Goal: Information Seeking & Learning: Learn about a topic

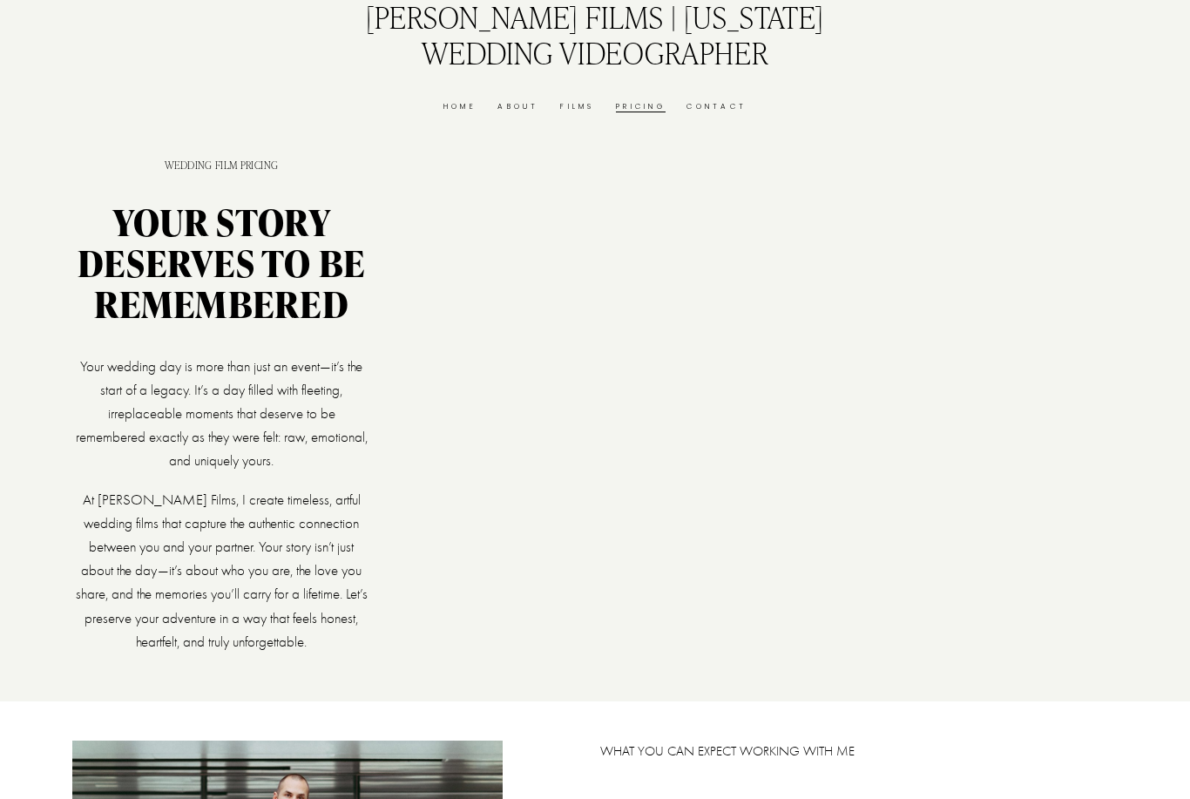
scroll to position [4, 0]
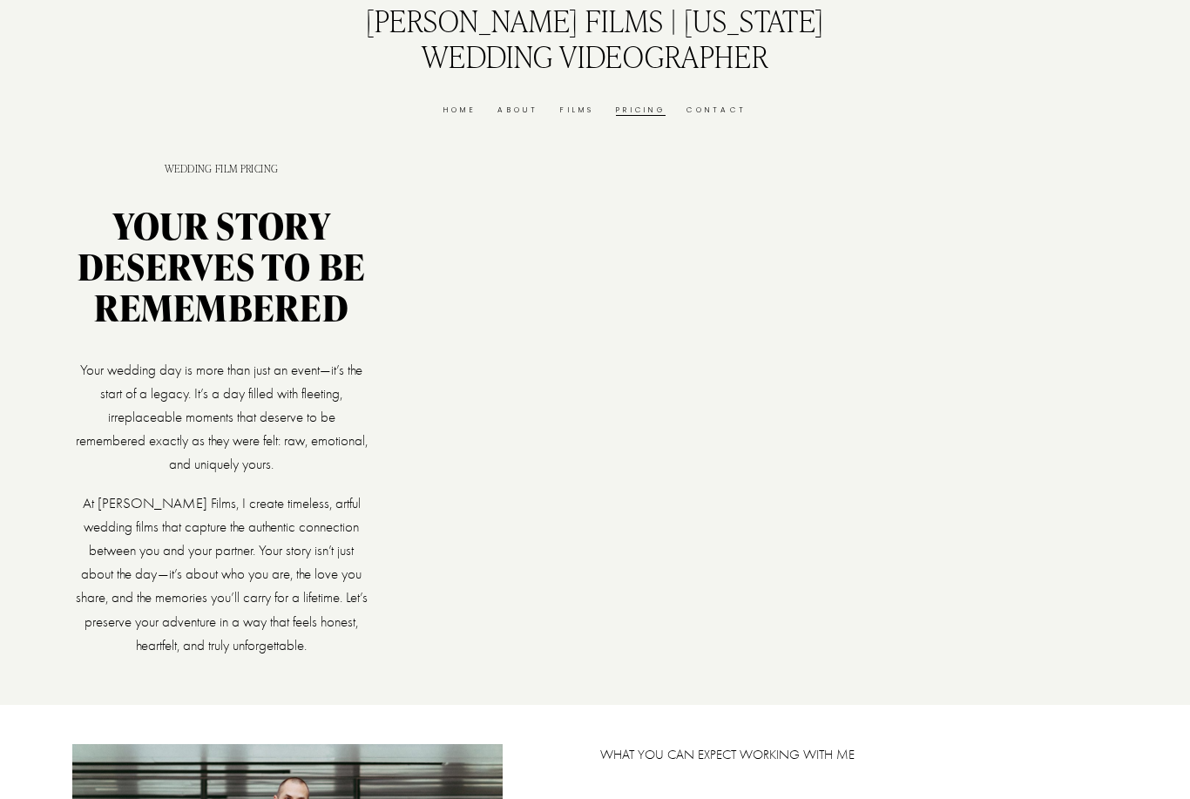
click at [783, 494] on div at bounding box center [749, 434] width 738 height 415
click at [809, 509] on div at bounding box center [749, 434] width 738 height 415
click at [730, 494] on div at bounding box center [749, 434] width 738 height 415
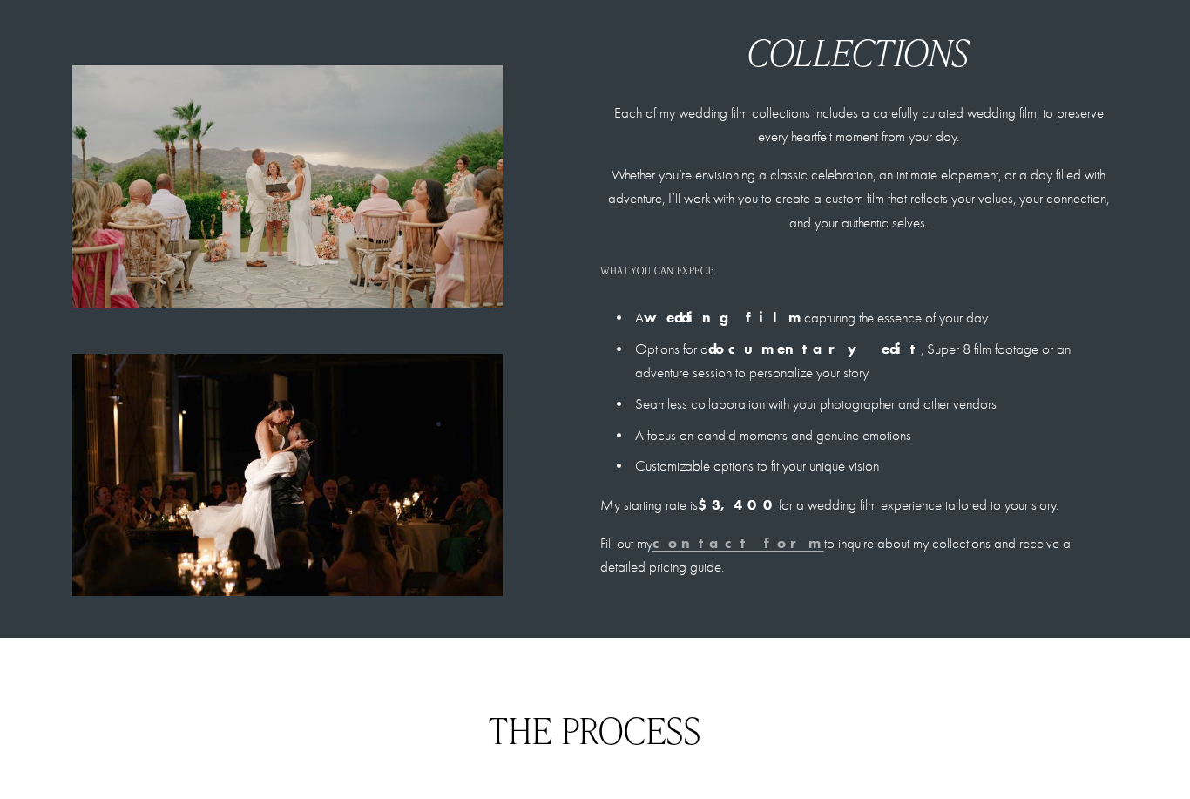
scroll to position [1235, 0]
click at [867, 546] on p "Fill out my contact form to inquire about my collections and receive a detailed…" at bounding box center [859, 555] width 518 height 47
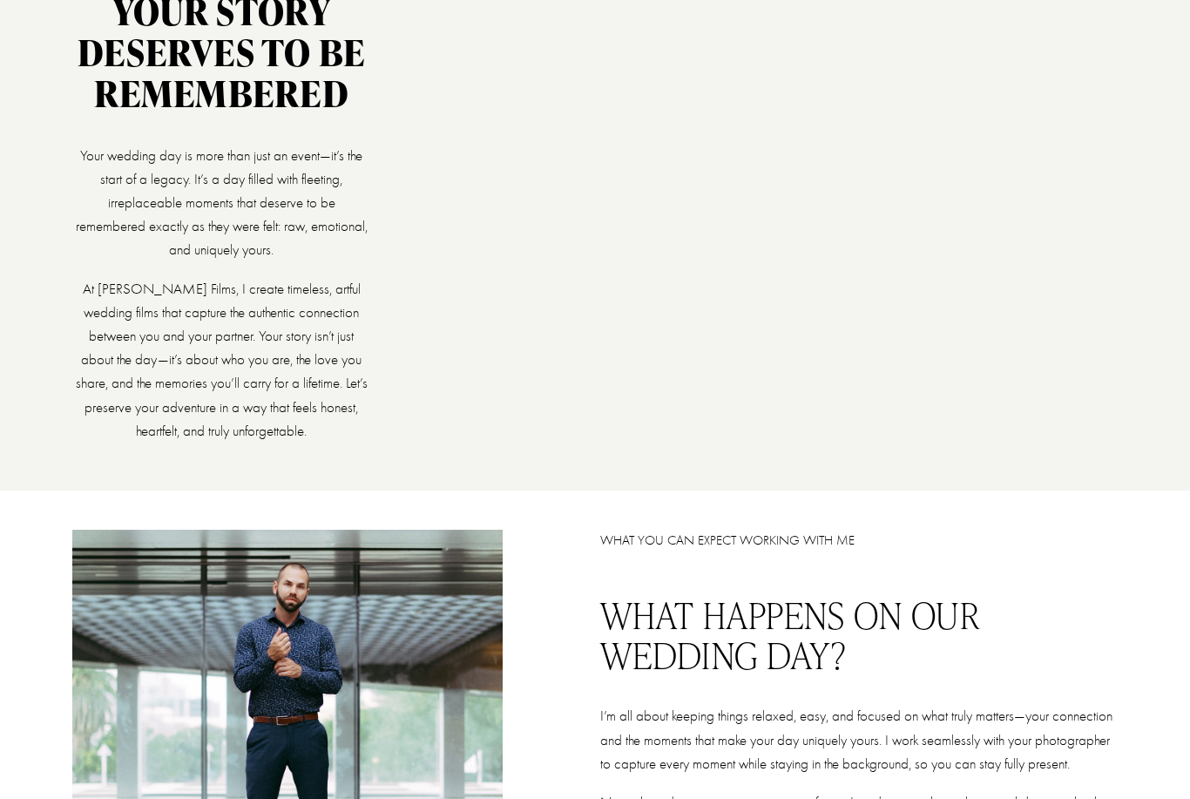
scroll to position [0, 0]
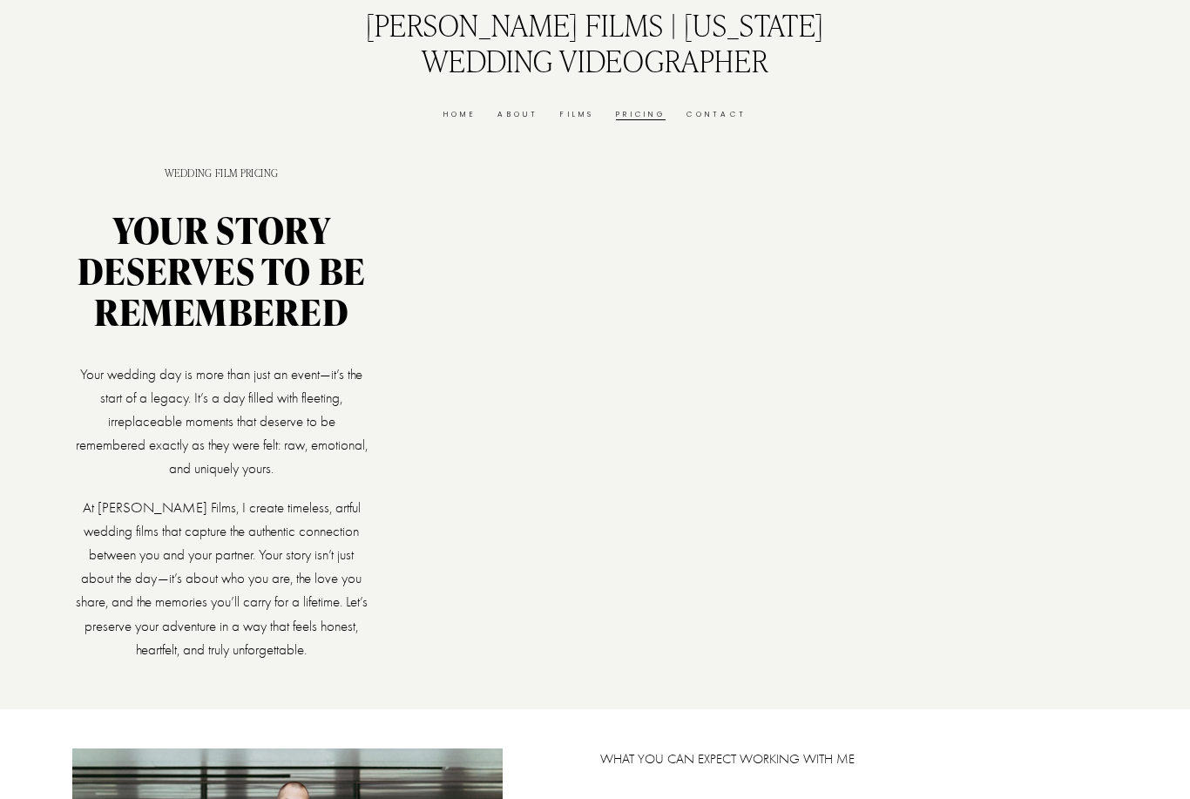
click at [580, 119] on link "Films" at bounding box center [577, 114] width 34 height 13
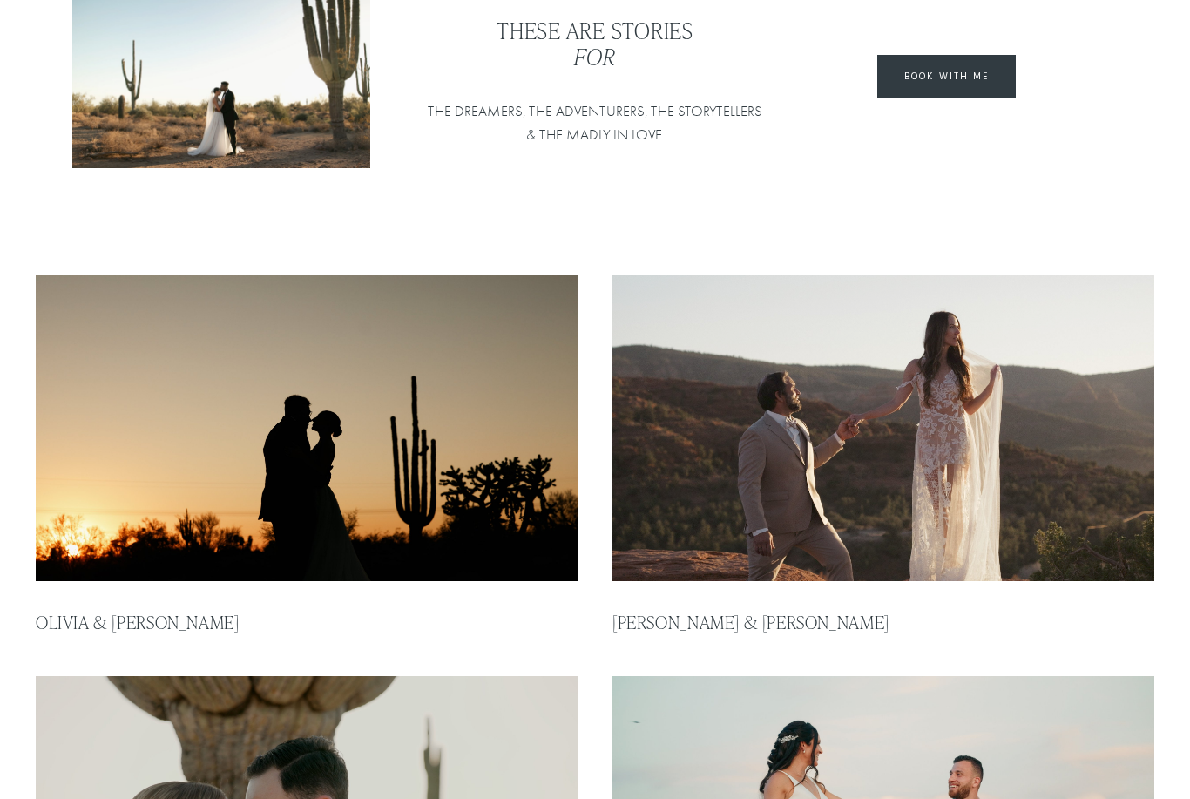
scroll to position [181, 0]
click at [1065, 439] on img at bounding box center [883, 428] width 547 height 309
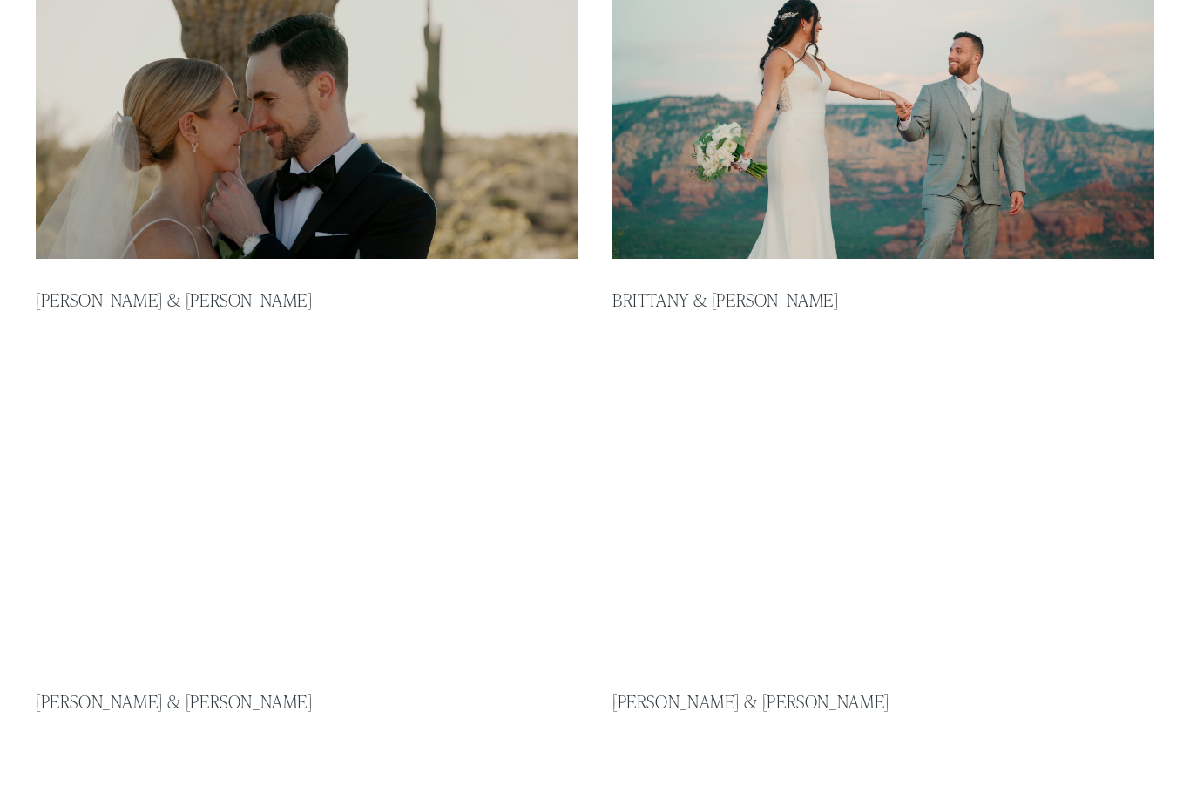
scroll to position [905, 0]
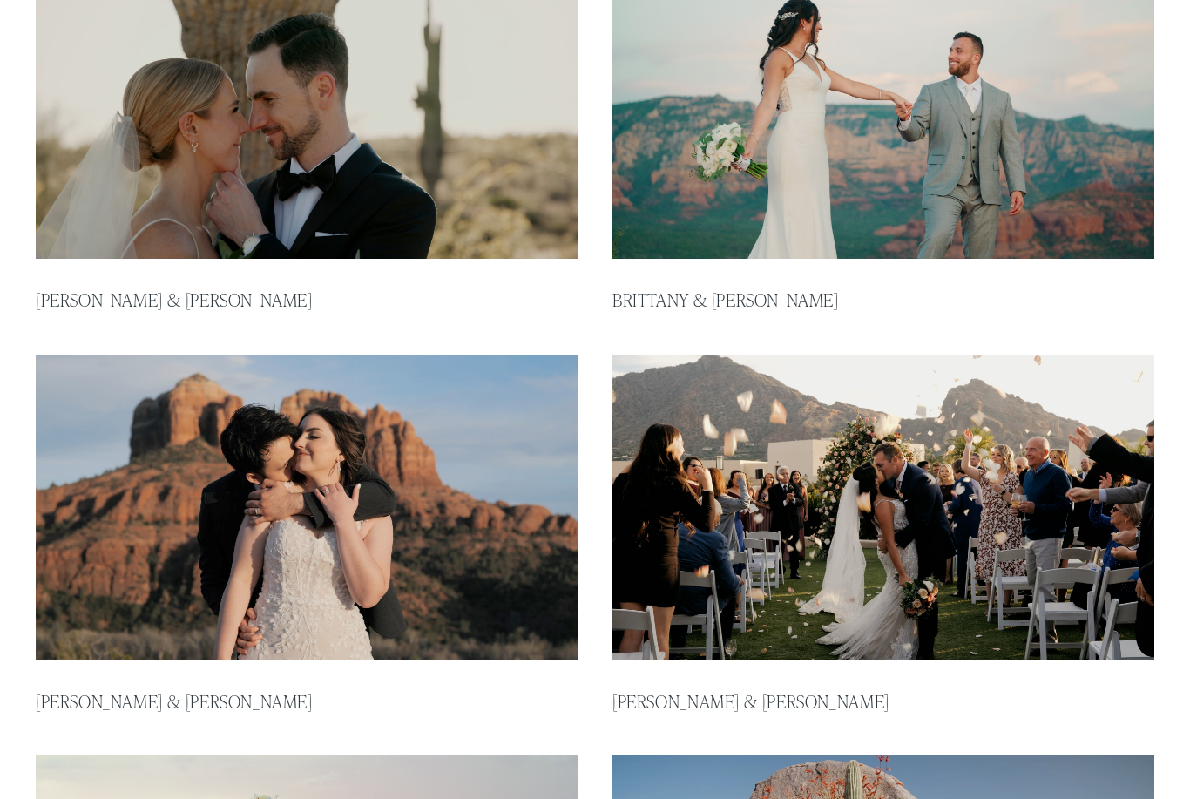
click at [469, 567] on img at bounding box center [306, 507] width 547 height 309
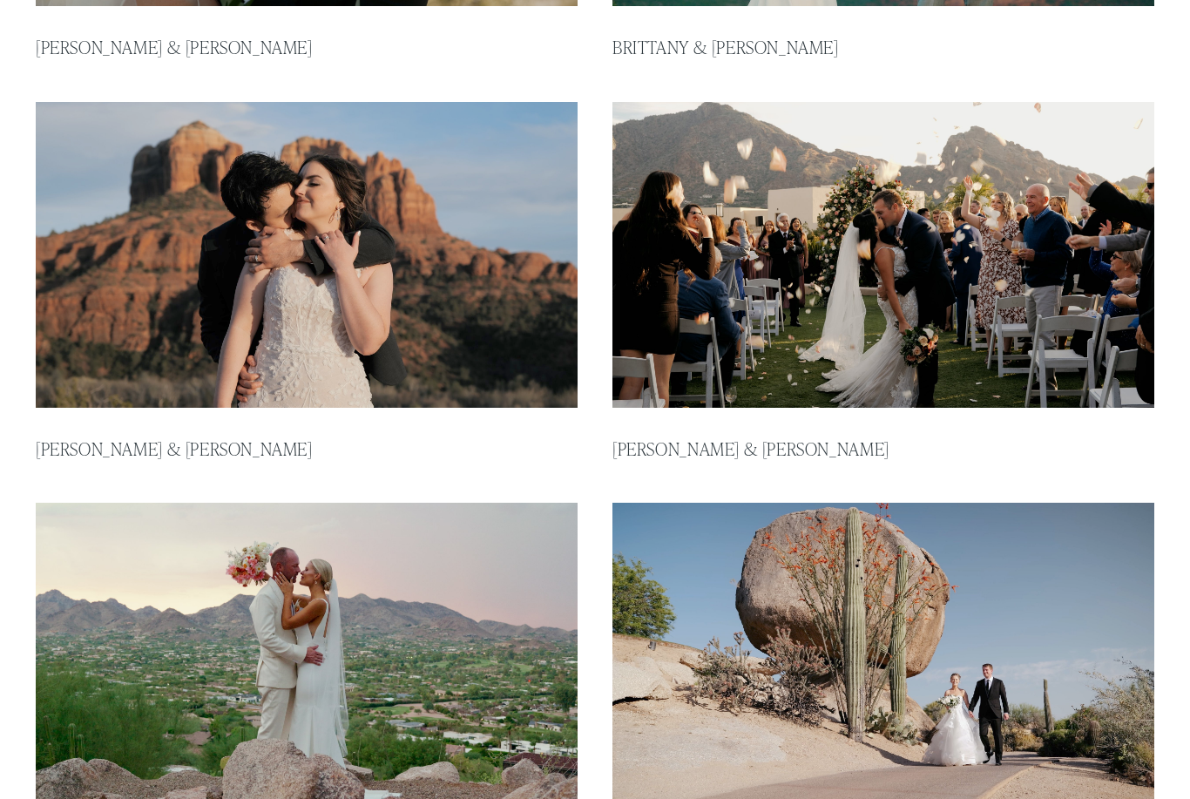
scroll to position [1156, 0]
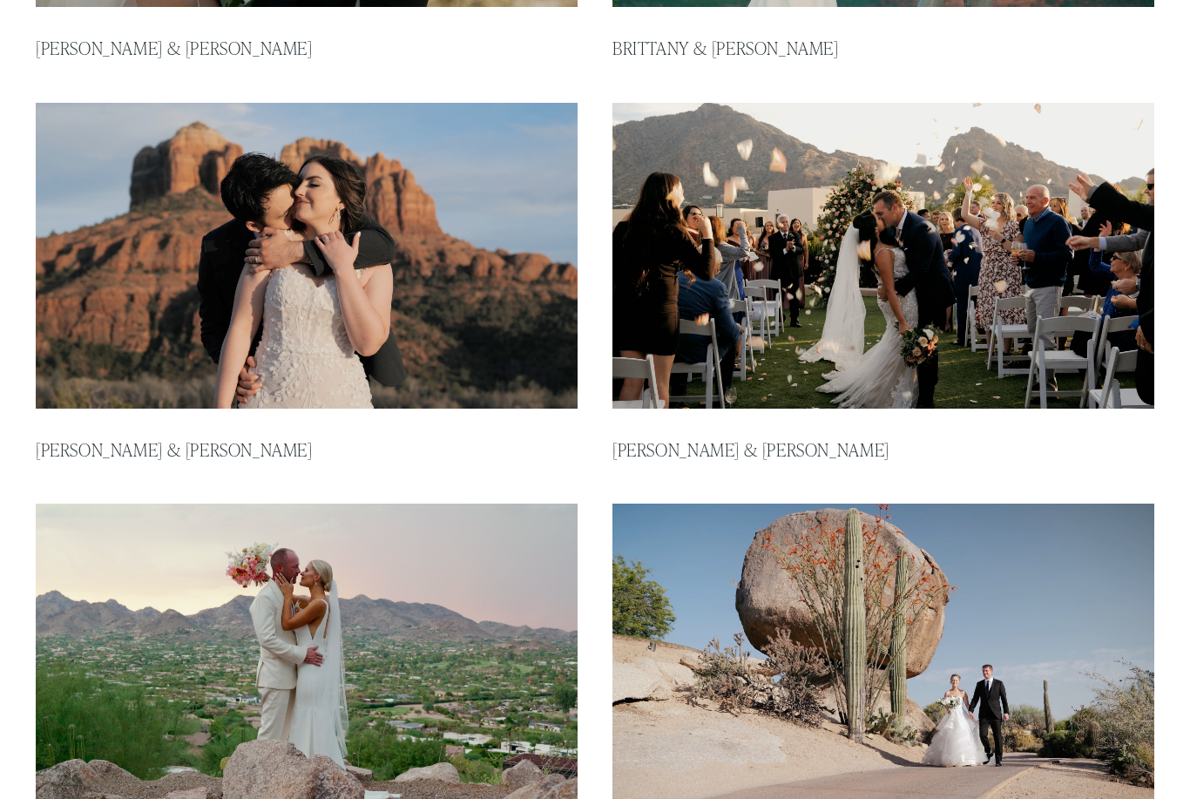
click at [153, 627] on img at bounding box center [306, 656] width 547 height 309
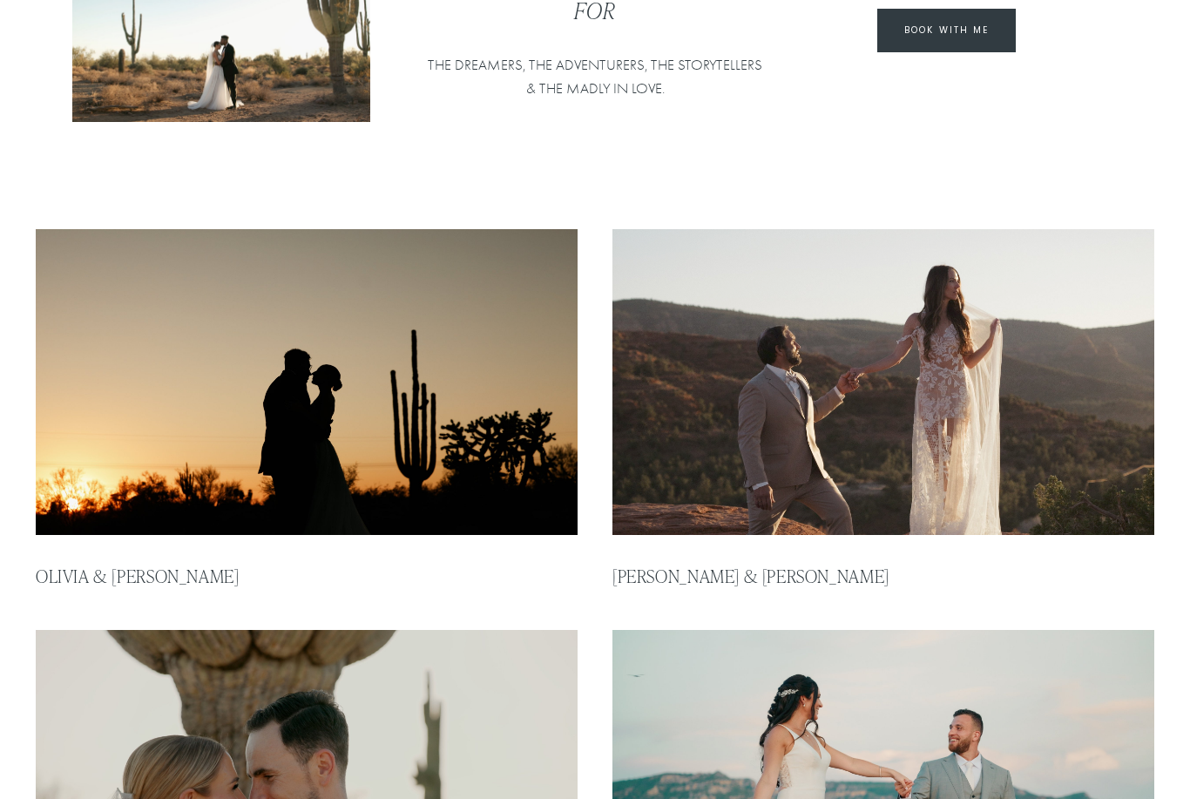
scroll to position [0, 0]
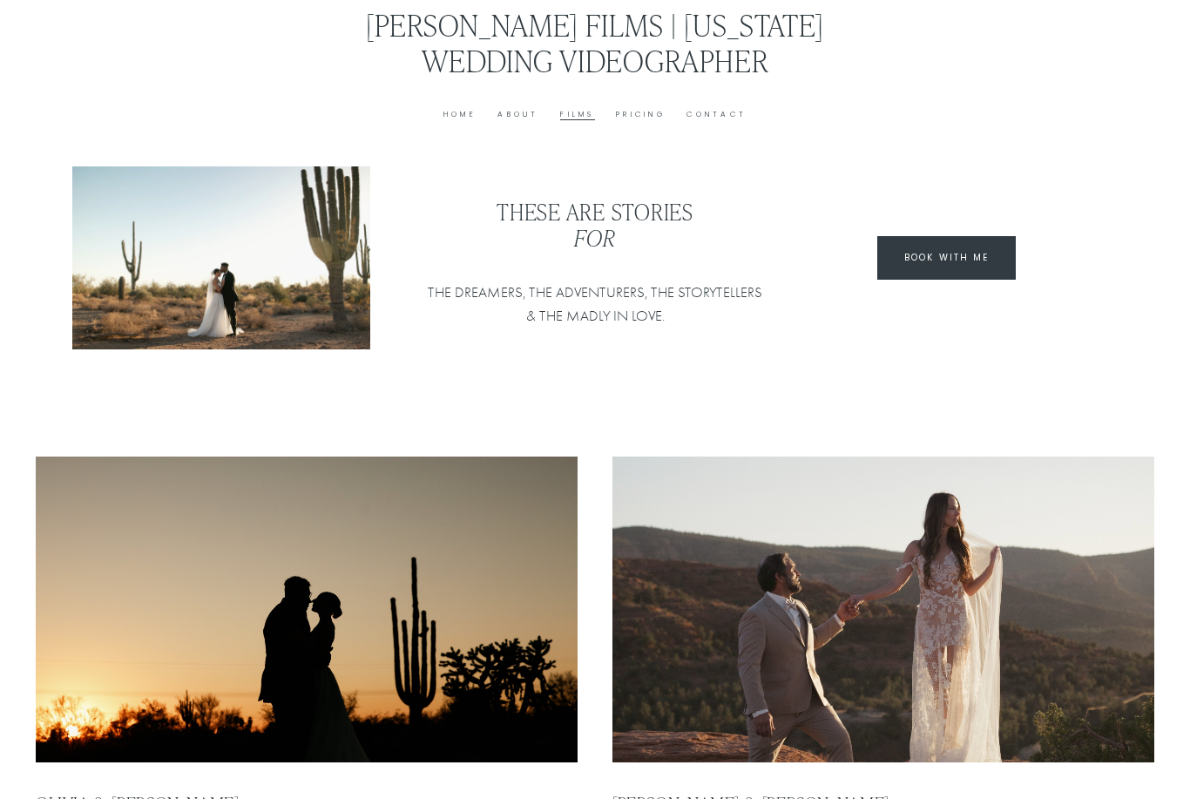
click at [730, 119] on link "Contact" at bounding box center [717, 114] width 60 height 13
type input "*****"
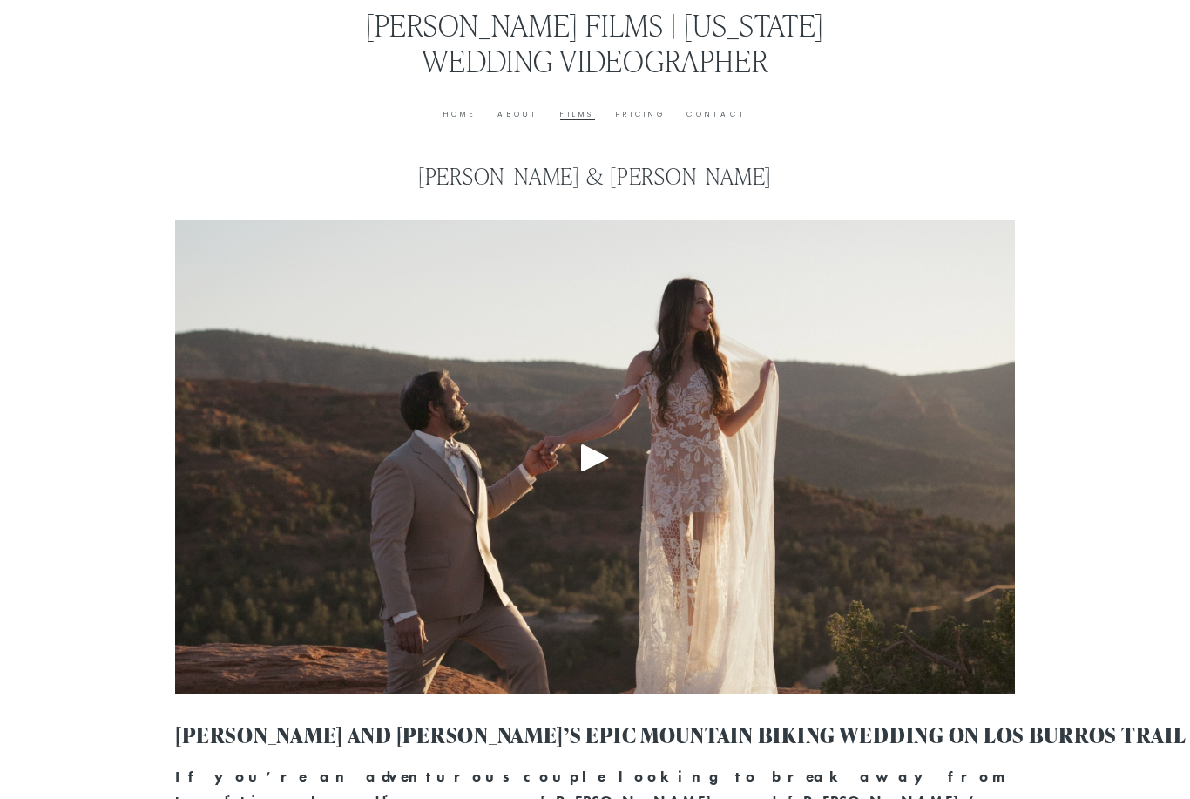
click at [590, 451] on div "Play" at bounding box center [595, 458] width 42 height 42
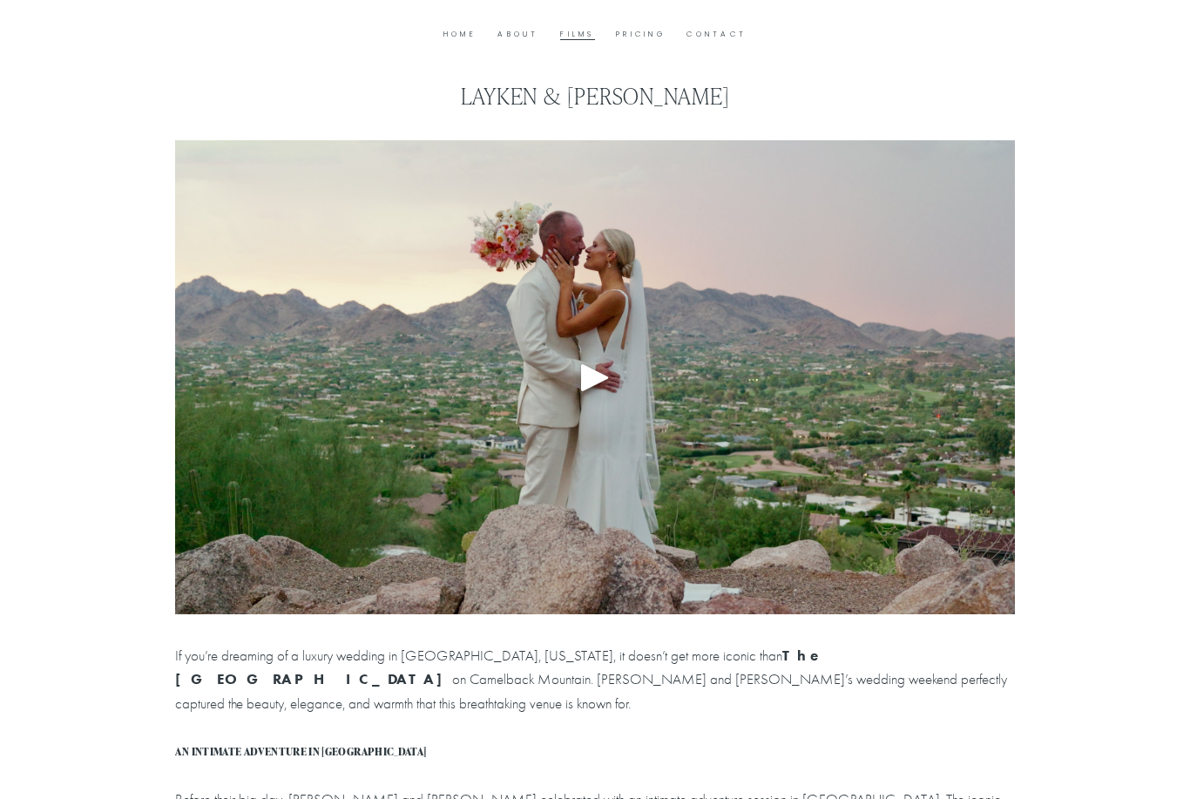
scroll to position [75, 0]
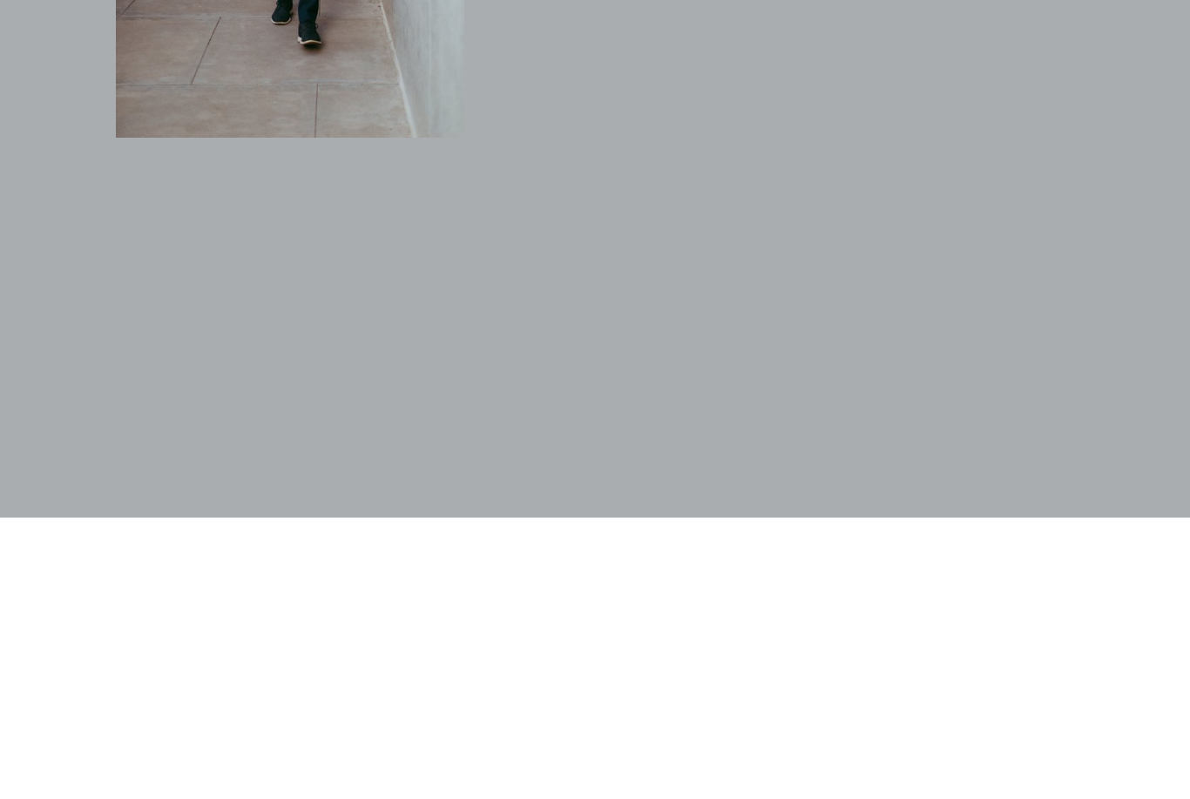
scroll to position [1543, 0]
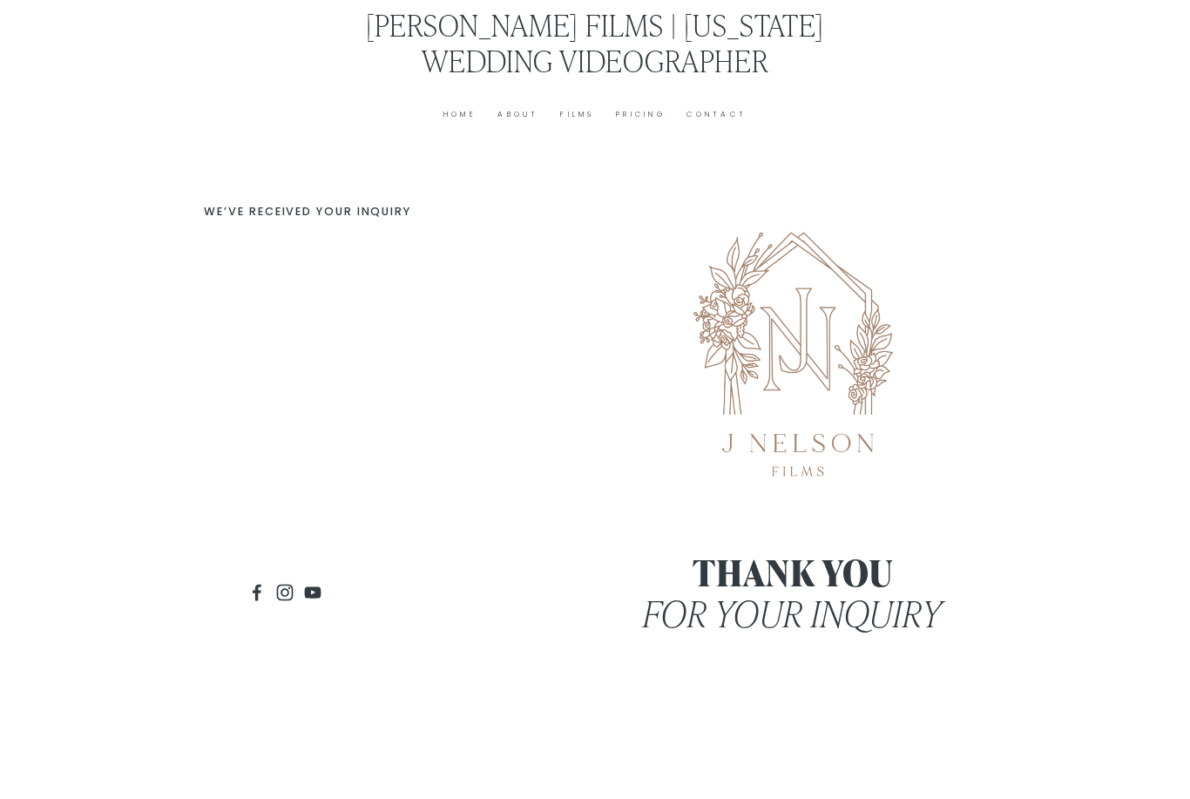
click at [541, 102] on div "[PERSON_NAME] Films | [US_STATE] Wedding Videographer Home About Films Pricing …" at bounding box center [595, 64] width 560 height 114
click at [530, 113] on link "About" at bounding box center [518, 114] width 41 height 13
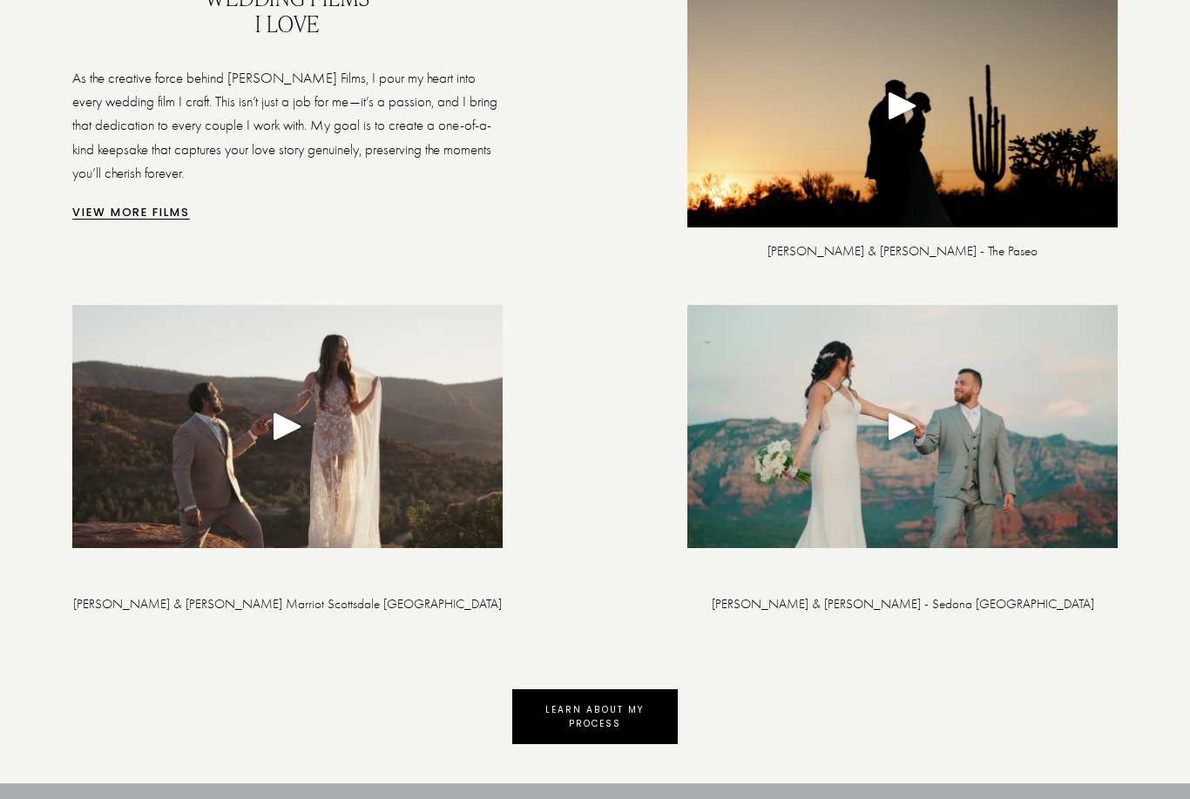
scroll to position [3559, 0]
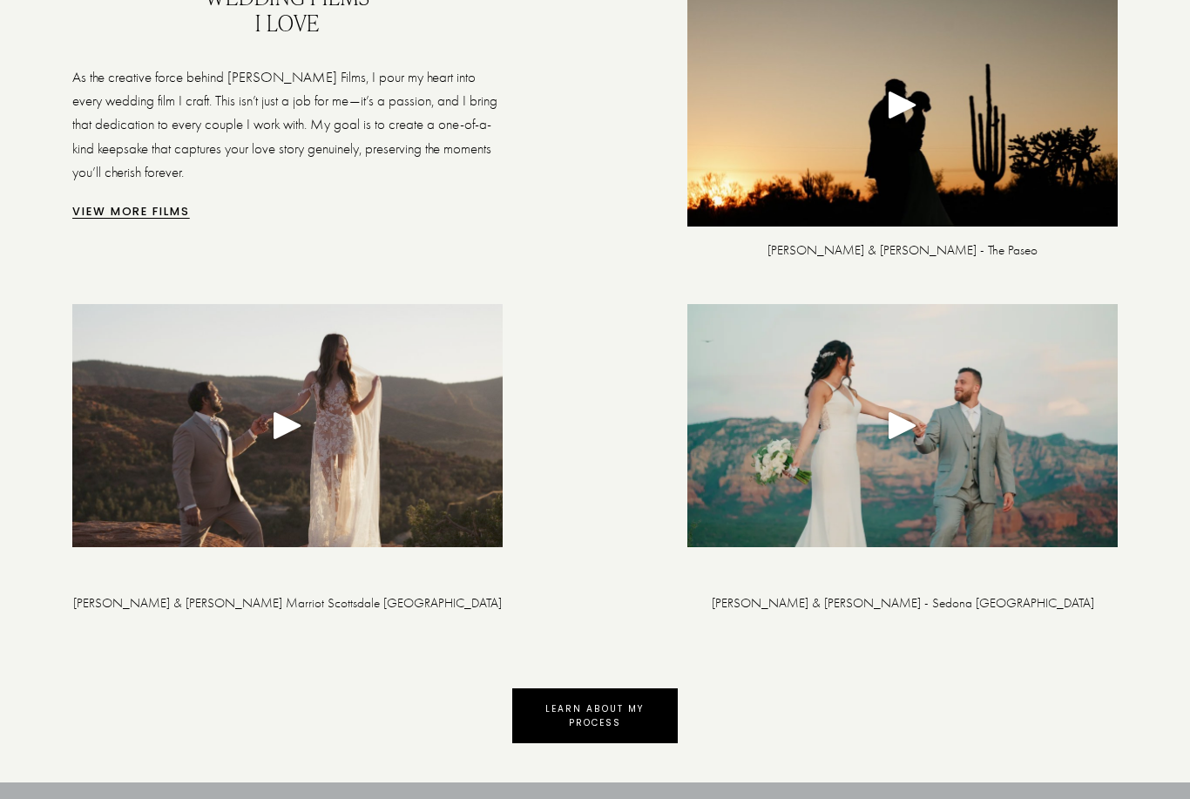
click at [741, 512] on div at bounding box center [903, 426] width 431 height 243
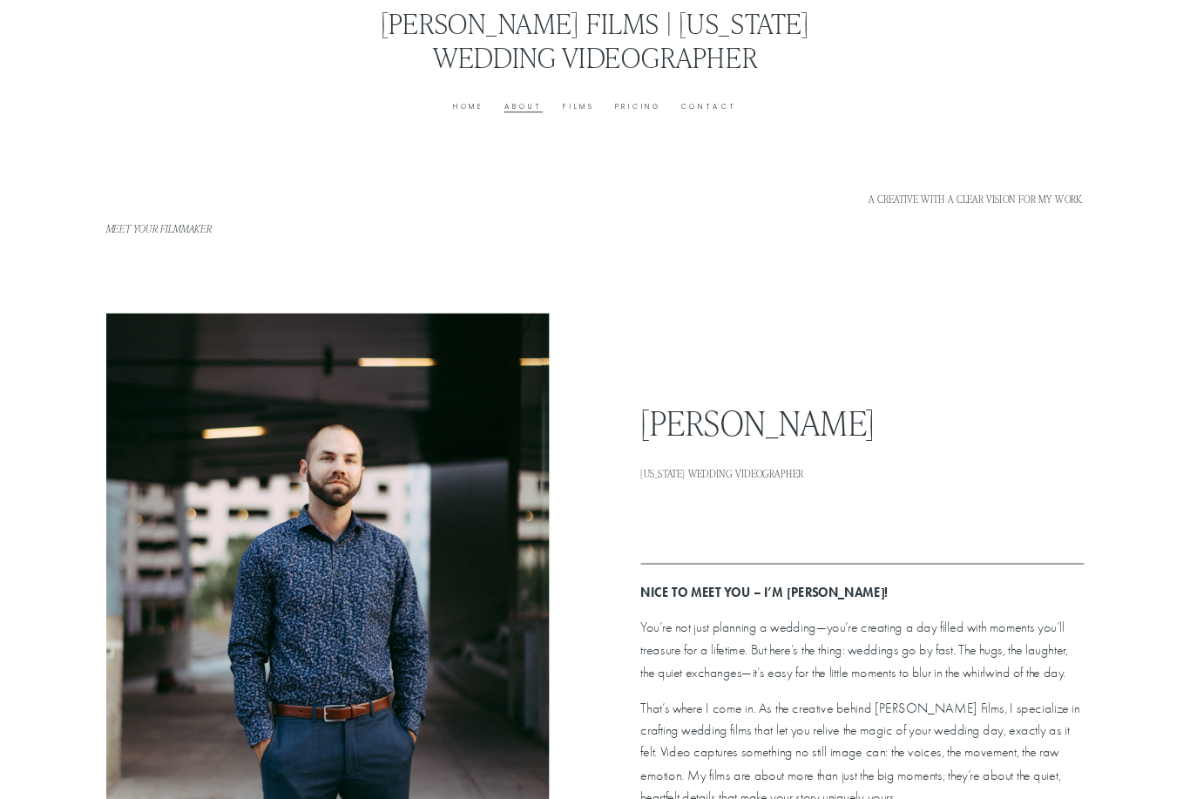
scroll to position [3591, 0]
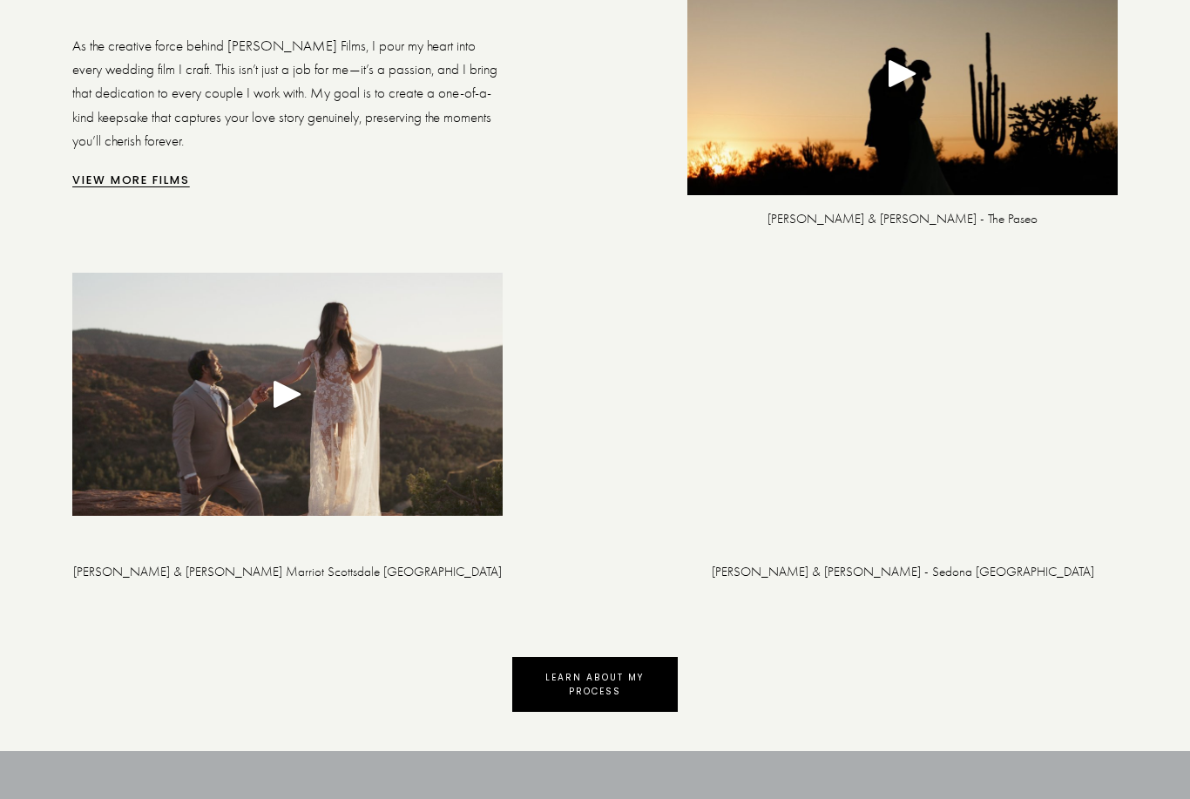
click at [620, 690] on link "Learn about my process" at bounding box center [595, 684] width 166 height 55
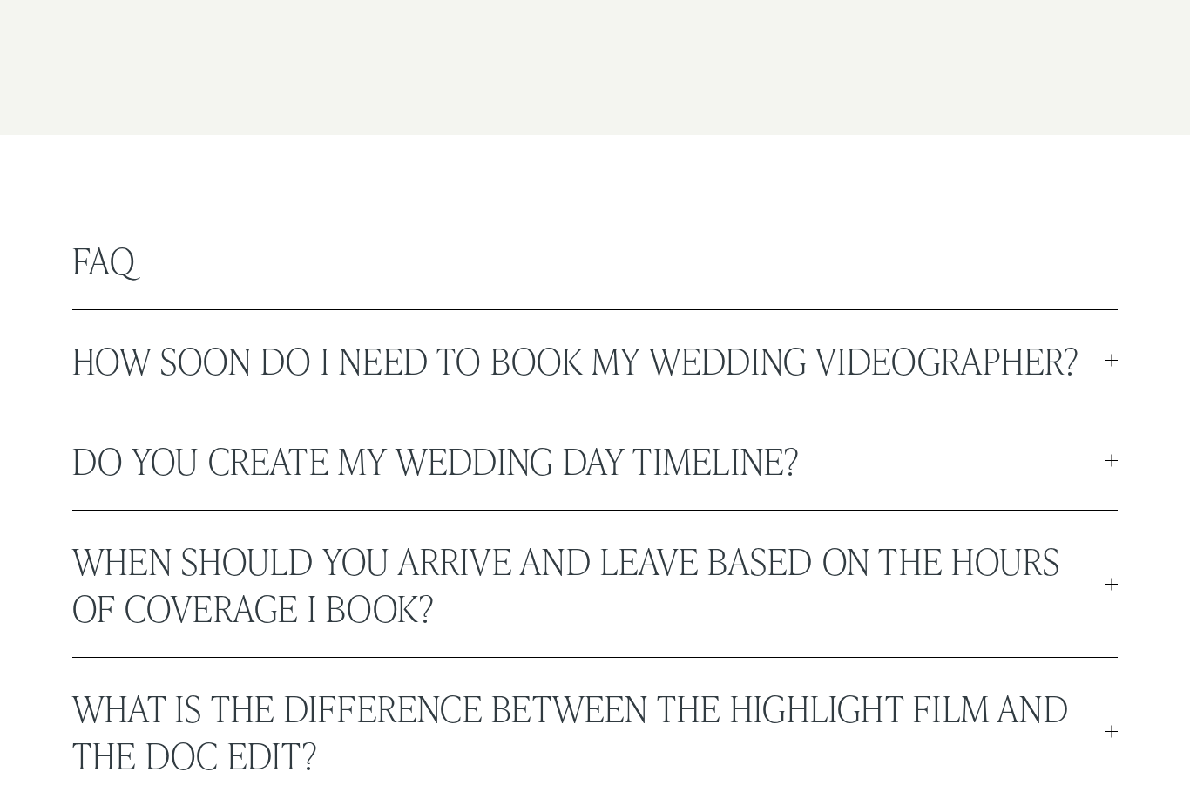
scroll to position [4494, 0]
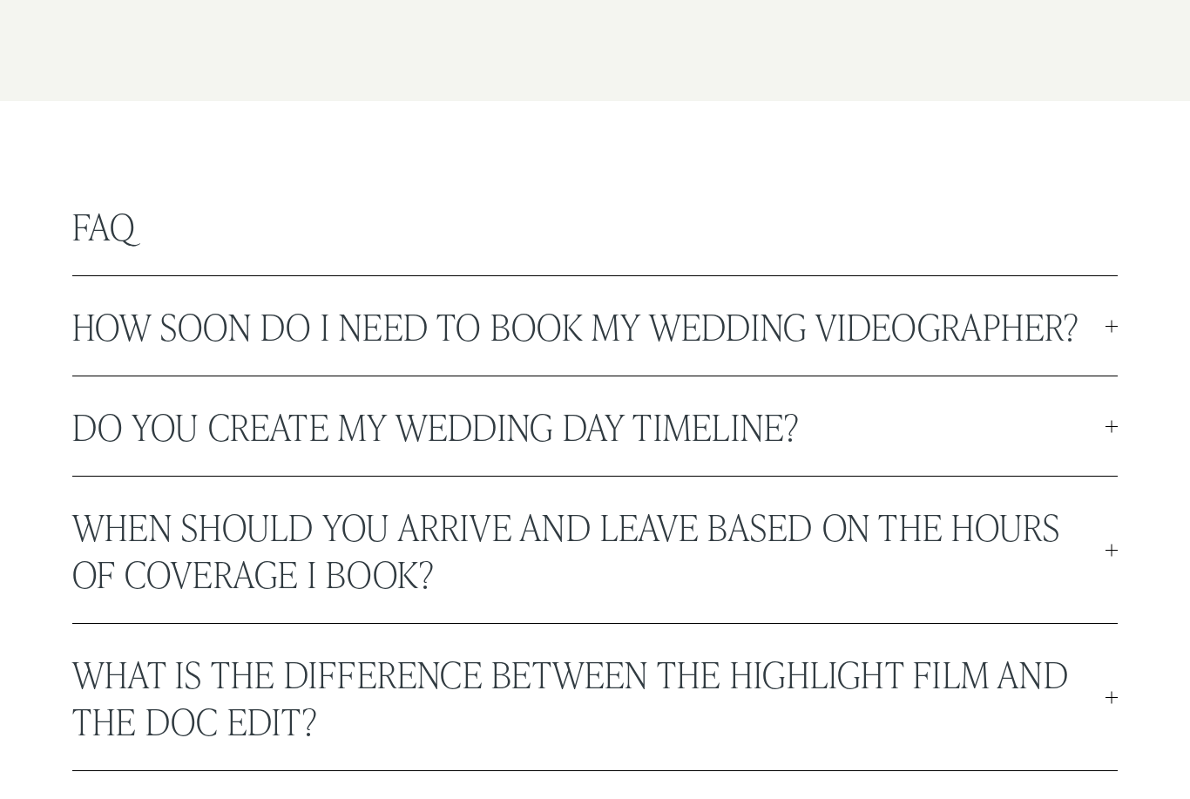
click at [1116, 333] on div at bounding box center [1112, 327] width 12 height 12
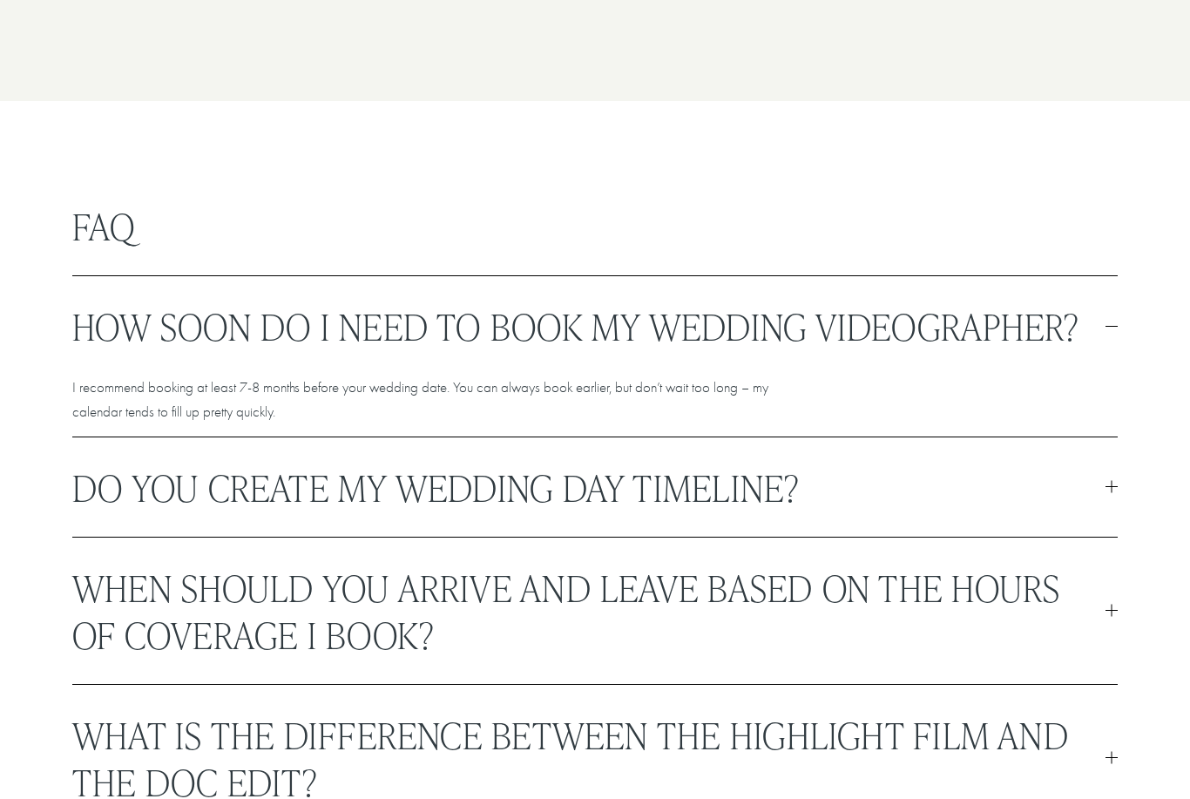
click at [924, 500] on span "Do you create my wedding day timeline?" at bounding box center [589, 487] width 1034 height 47
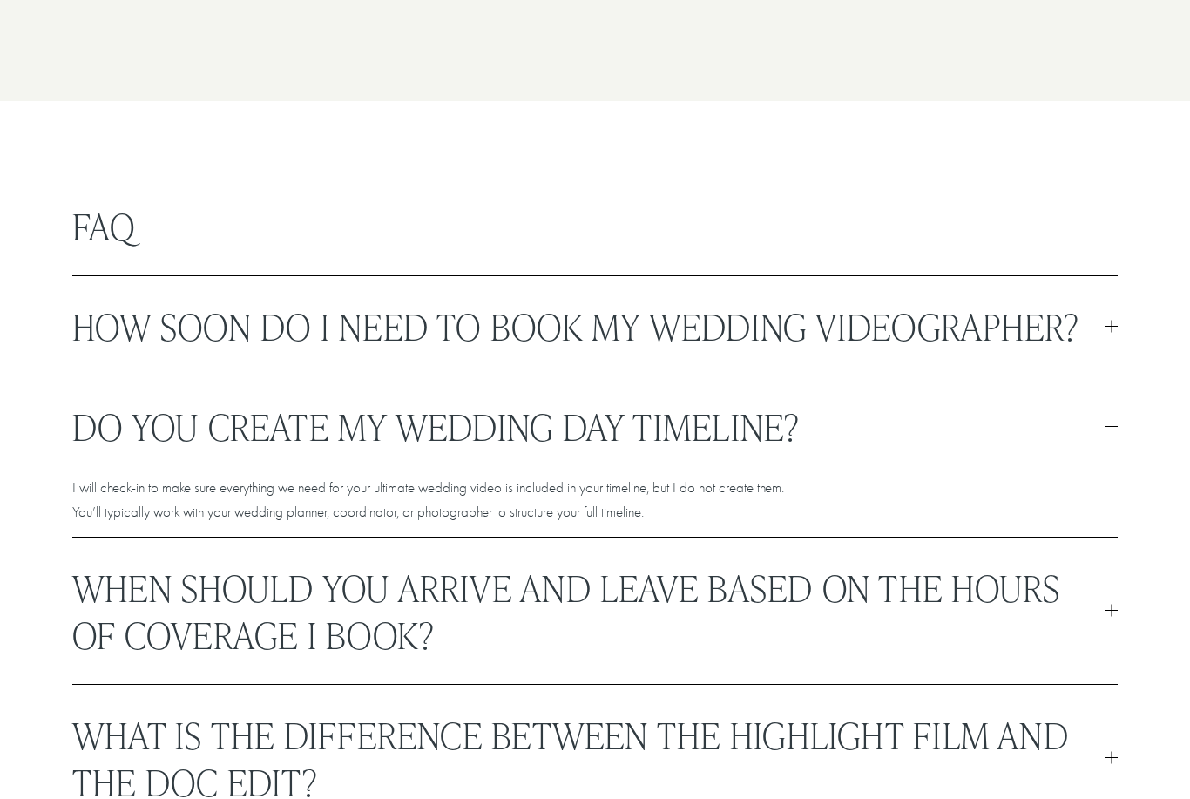
click at [165, 642] on span "When should you arrive and leave based on the hours of coverage I book?" at bounding box center [589, 611] width 1034 height 94
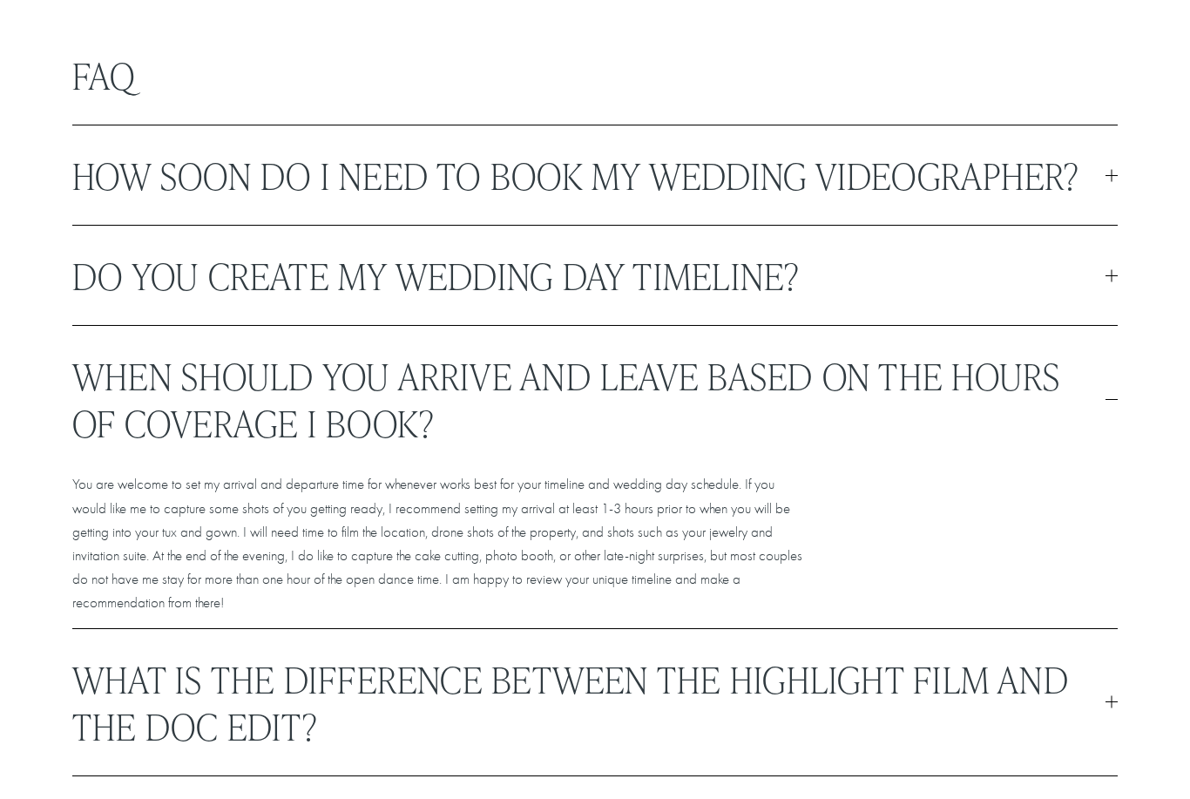
scroll to position [4682, 0]
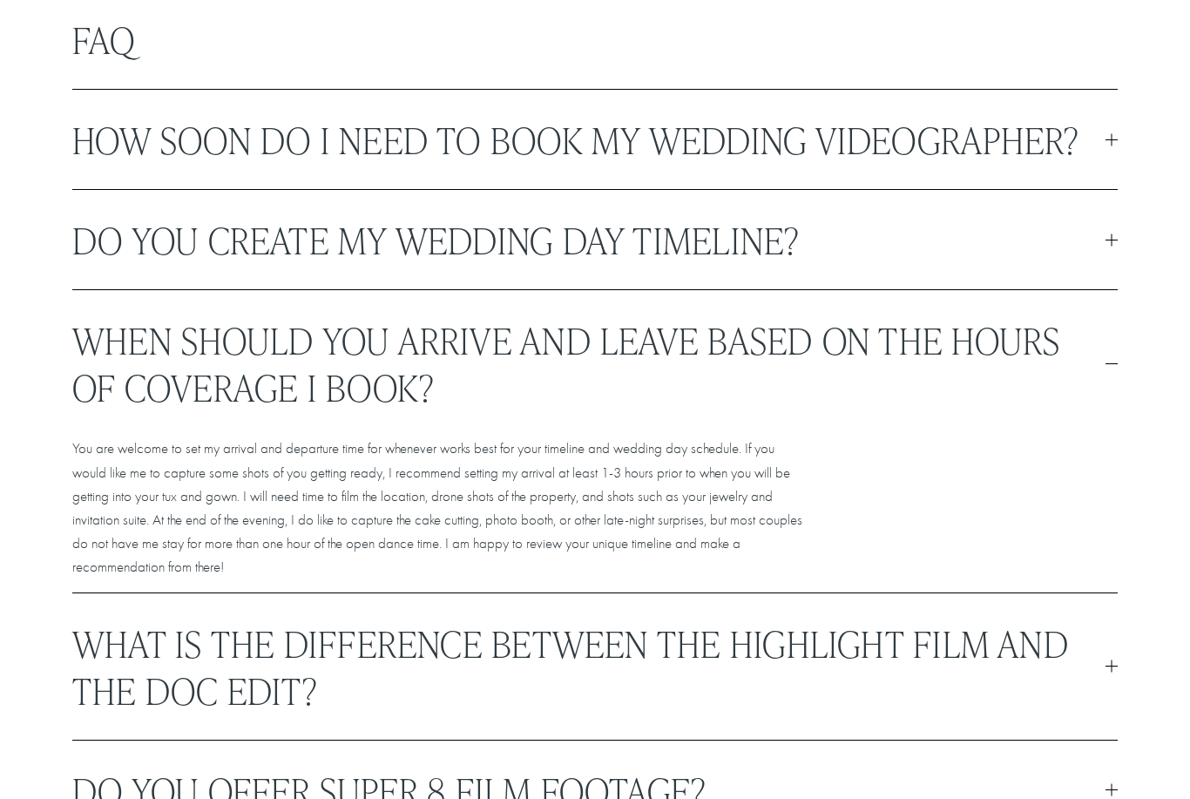
click at [329, 648] on span "What is the difference between the highlight film and the doc edit?" at bounding box center [589, 667] width 1034 height 94
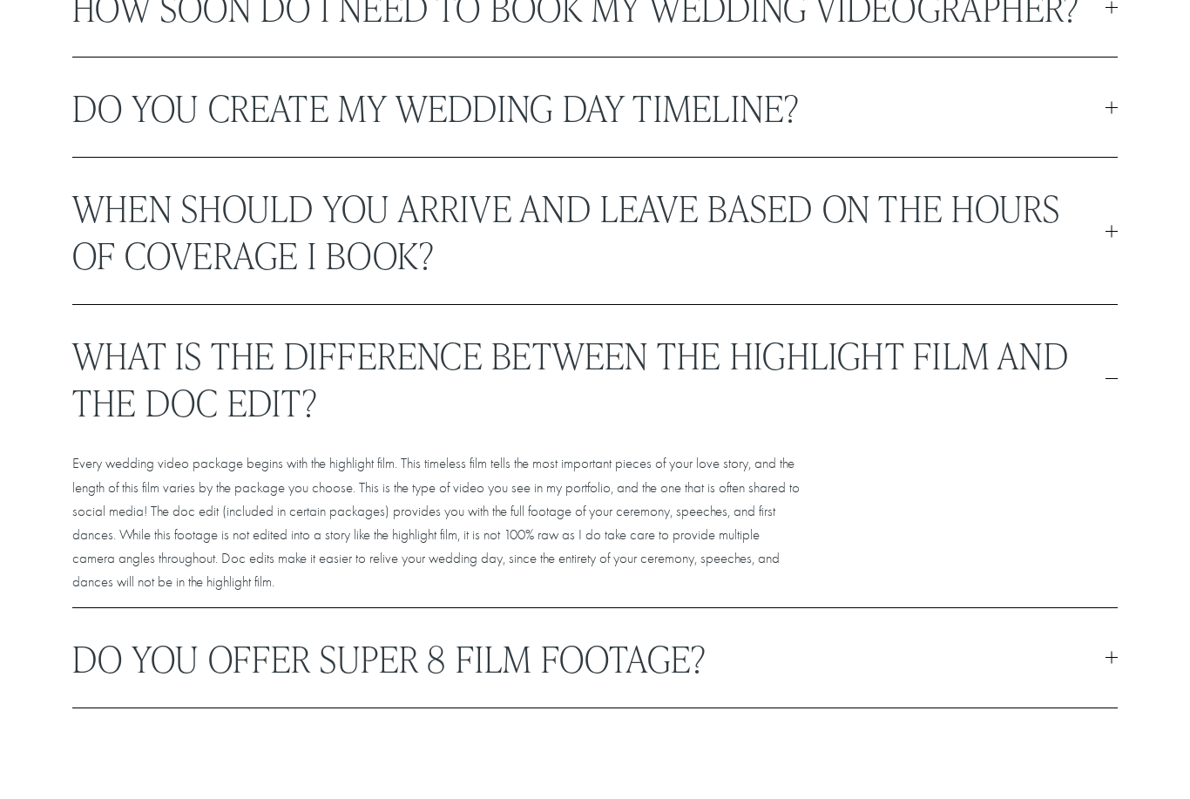
scroll to position [4813, 0]
click at [338, 654] on span "Do you offer Super 8 film footage?" at bounding box center [589, 658] width 1034 height 47
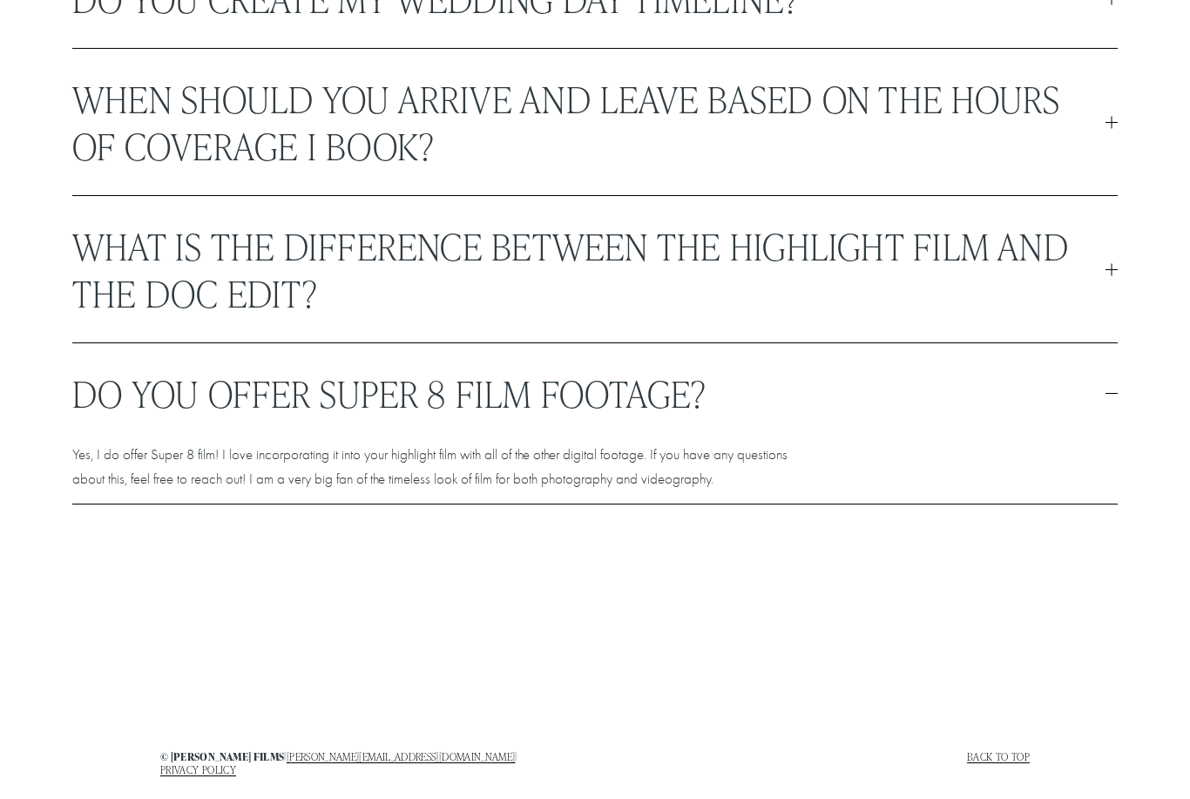
scroll to position [4957, 0]
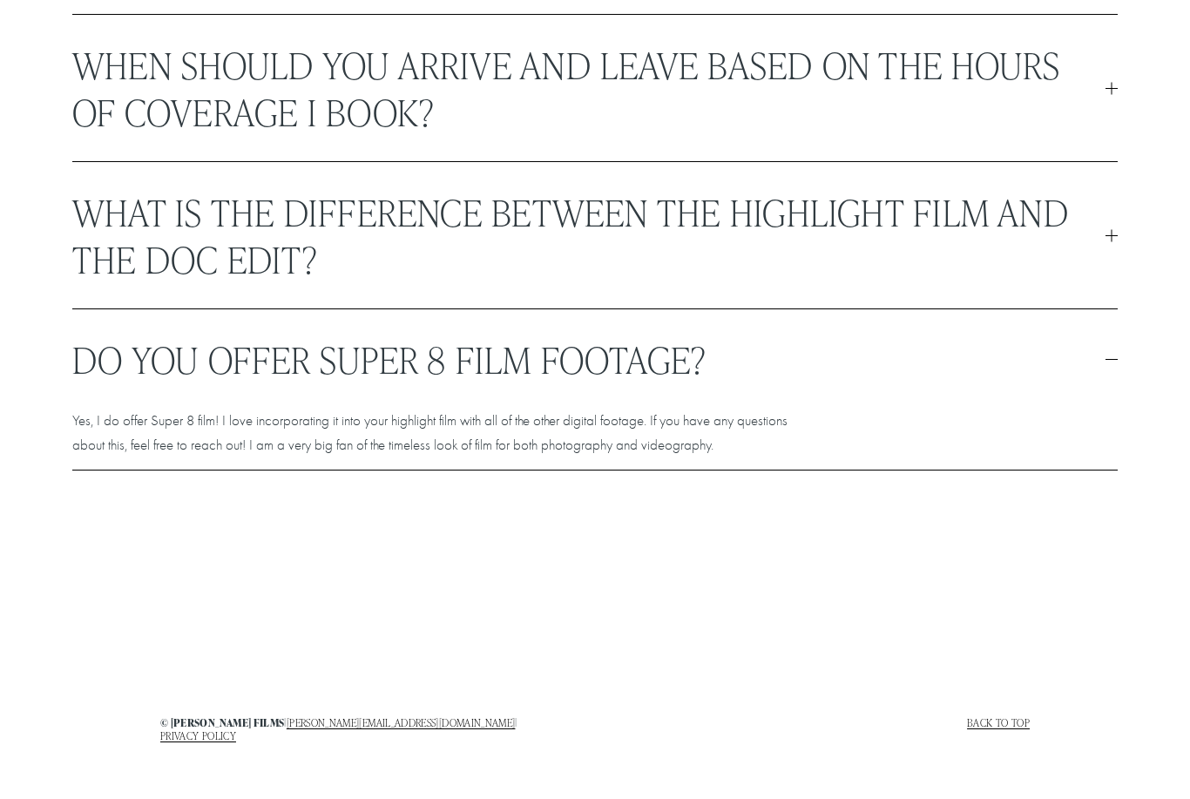
click at [1010, 383] on span "Do you offer Super 8 film footage?" at bounding box center [589, 359] width 1034 height 47
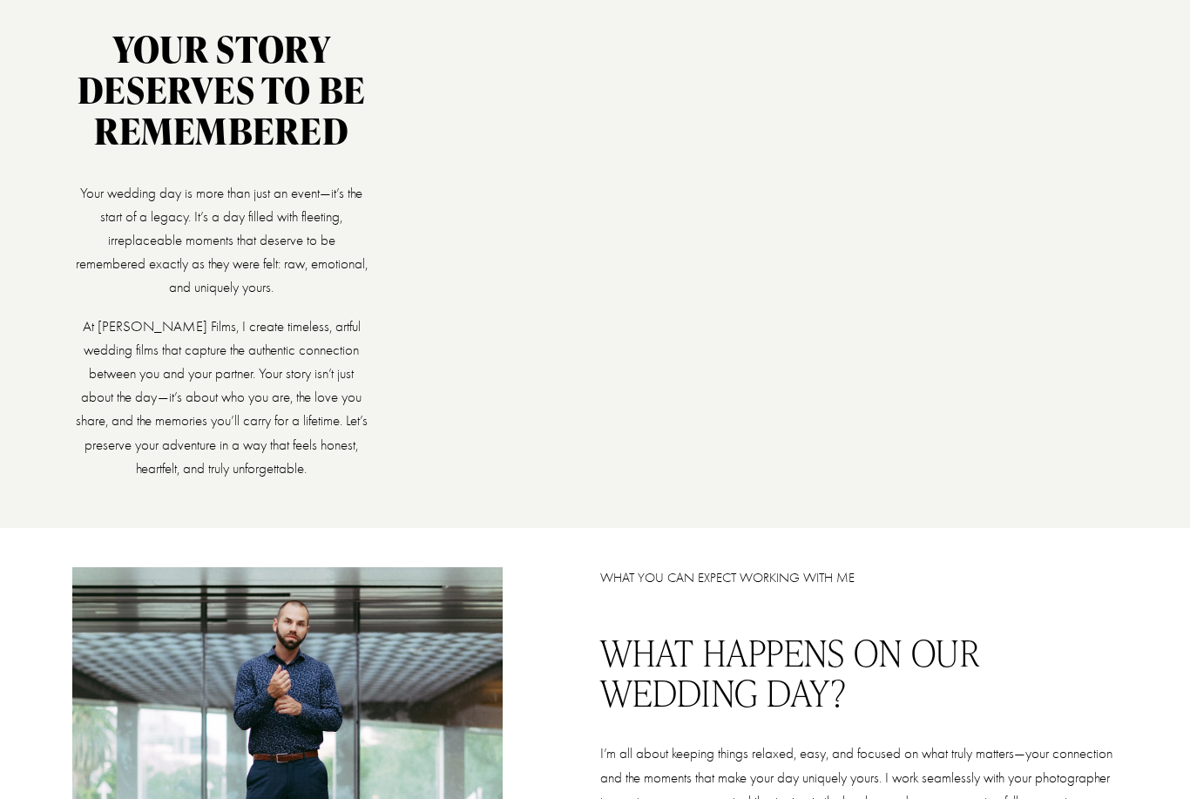
scroll to position [0, 0]
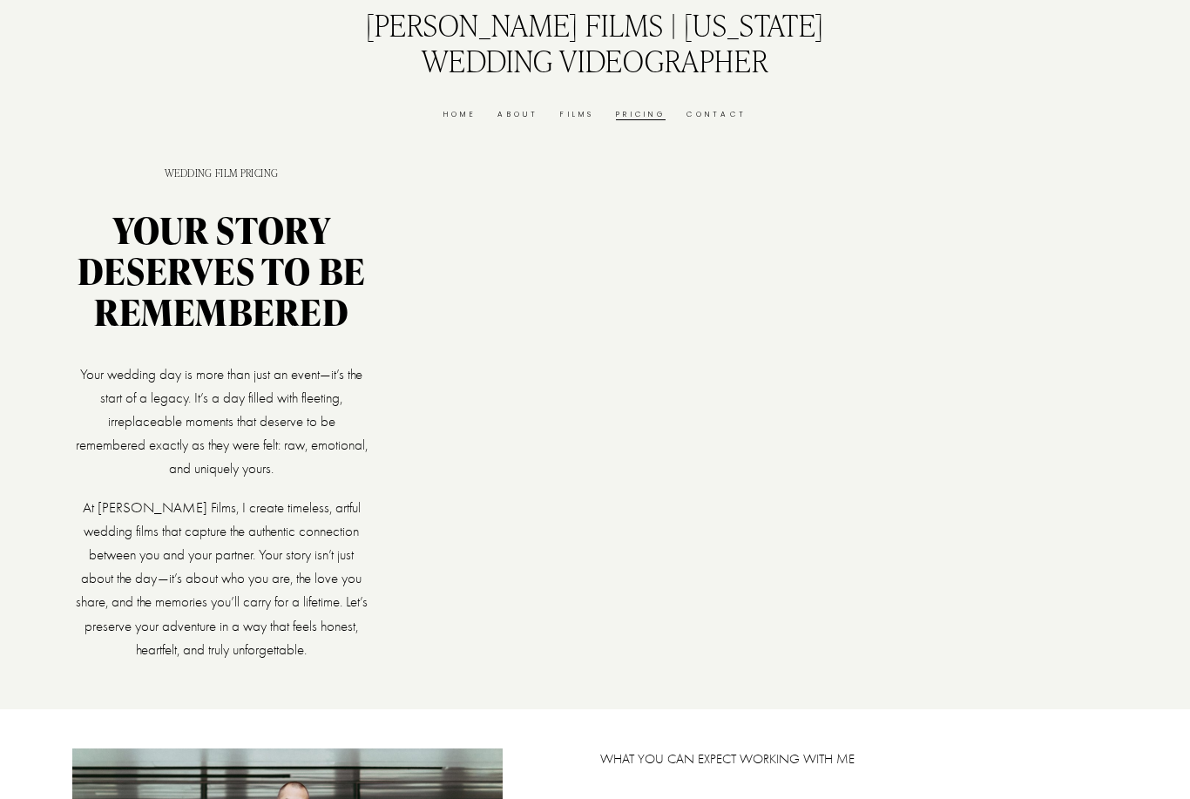
click at [544, 43] on link "[PERSON_NAME] Films | [US_STATE] Wedding Videographer" at bounding box center [595, 41] width 459 height 75
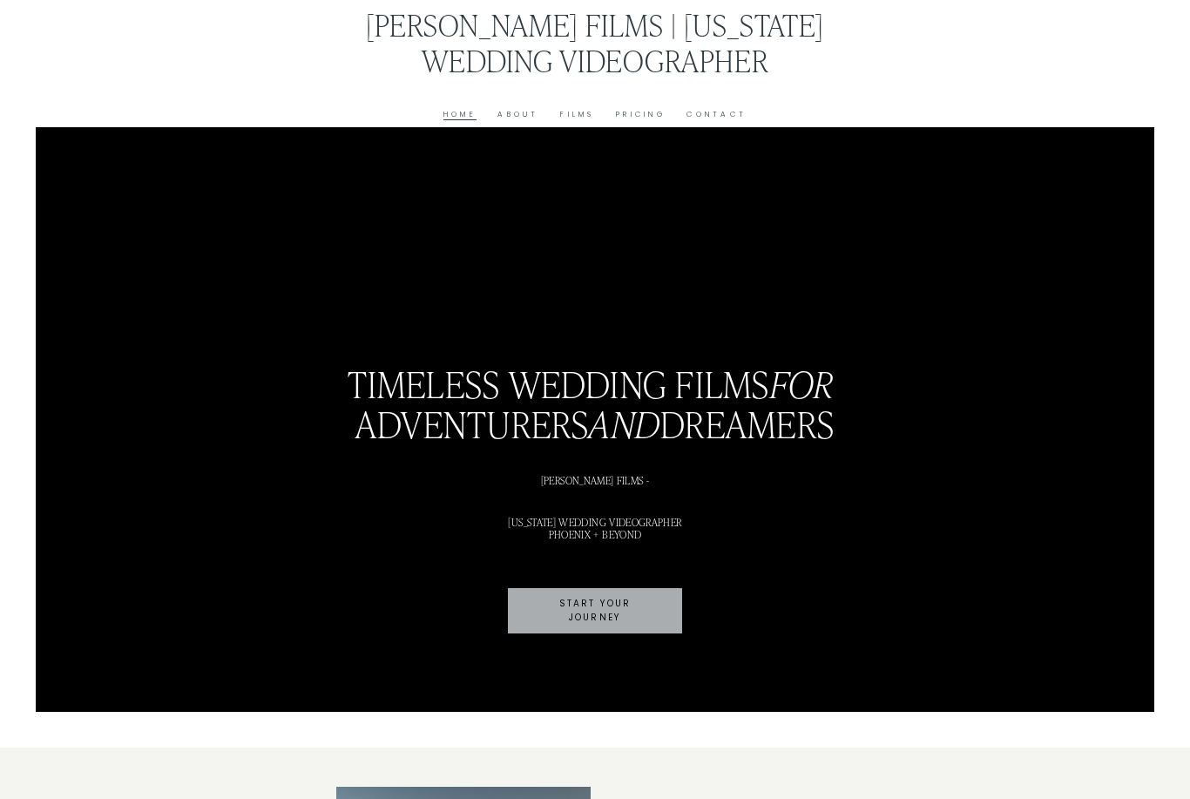
click at [652, 108] on link "Pricing" at bounding box center [641, 114] width 50 height 13
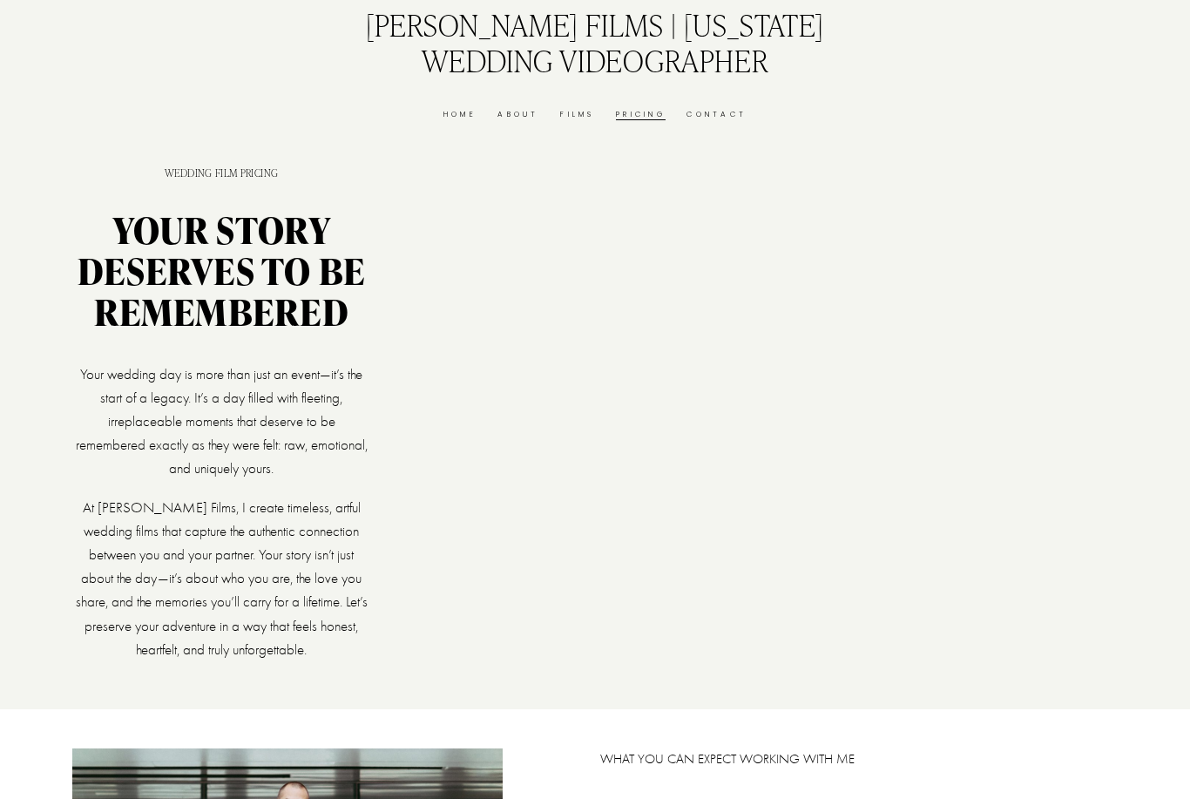
click at [592, 108] on link "Films" at bounding box center [577, 114] width 34 height 13
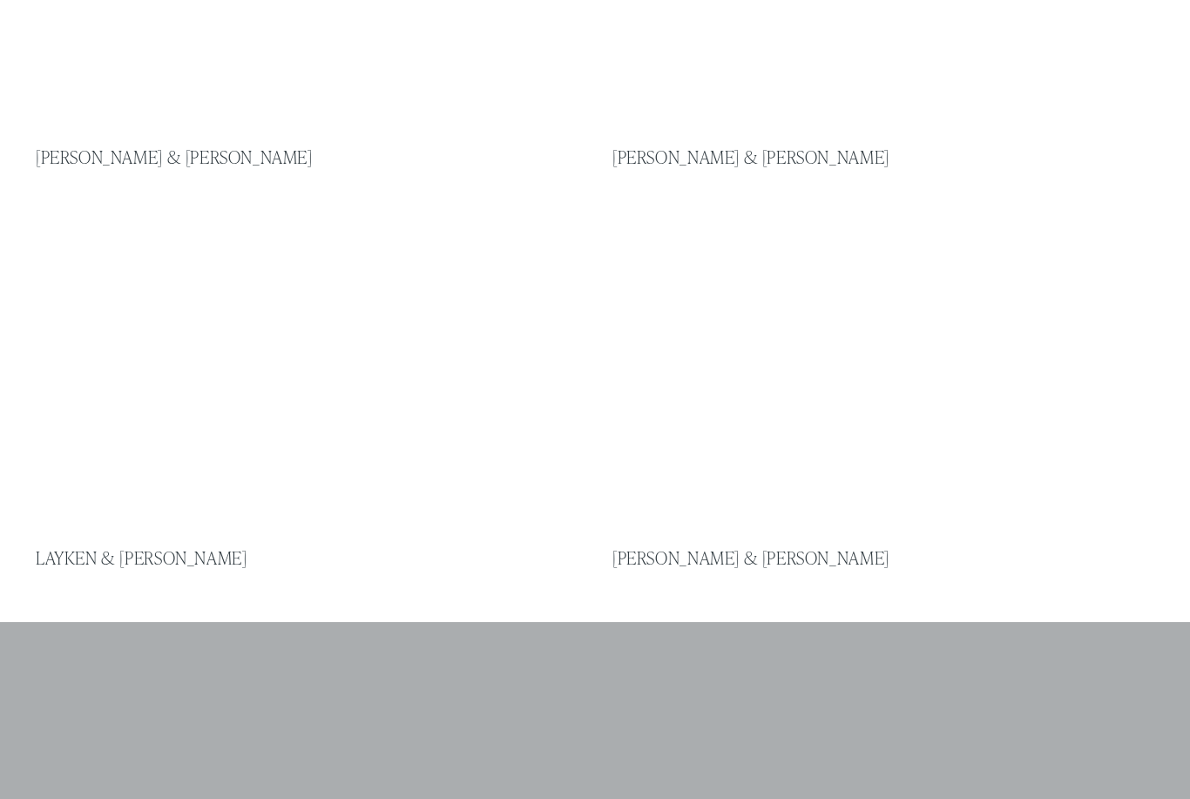
scroll to position [1423, 0]
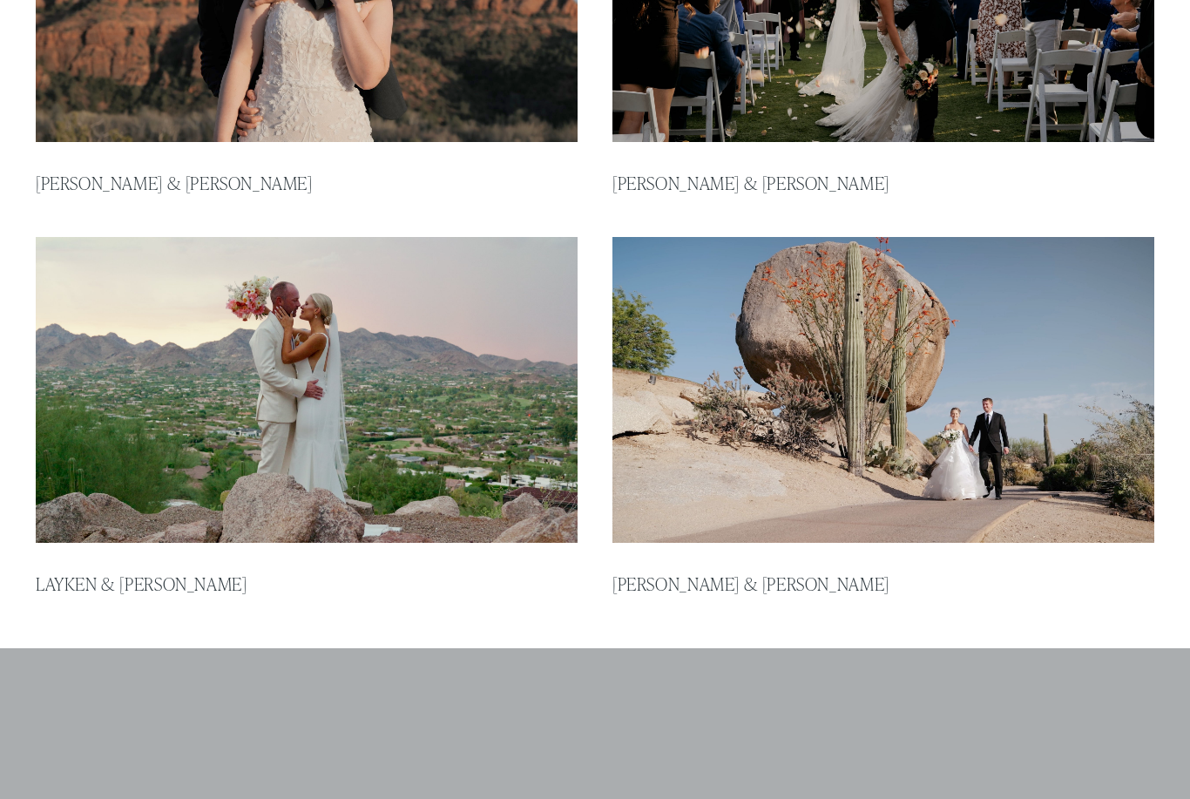
type input "*****"
